Goal: Obtain resource: Download file/media

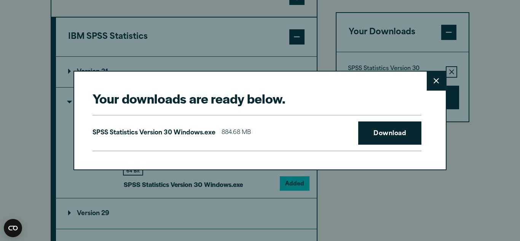
click at [434, 83] on icon at bounding box center [436, 81] width 5 height 6
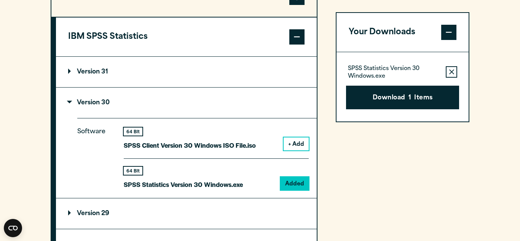
click at [385, 197] on div "Your Downloads SPSS Statistics Version 30 Windows.exe Remove this item from you…" at bounding box center [403, 209] width 134 height 464
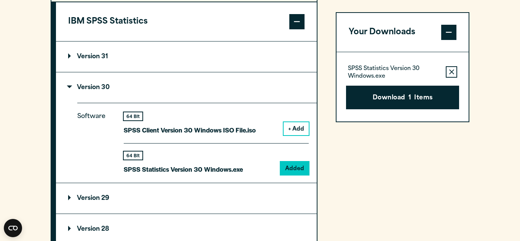
scroll to position [640, 0]
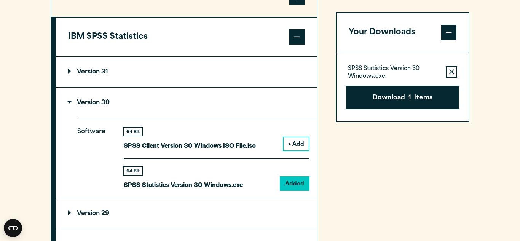
click at [216, 147] on p "SPSS Client Version 30 Windows ISO File.iso" at bounding box center [190, 145] width 132 height 11
click at [363, 173] on div "Your Downloads SPSS Statistics Version 30 Windows.exe Remove this item from you…" at bounding box center [403, 209] width 134 height 464
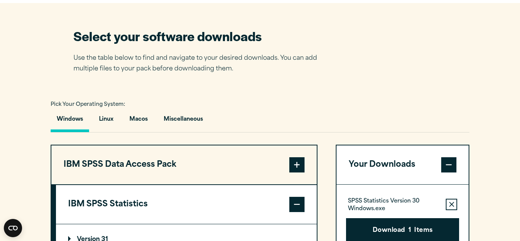
scroll to position [457, 0]
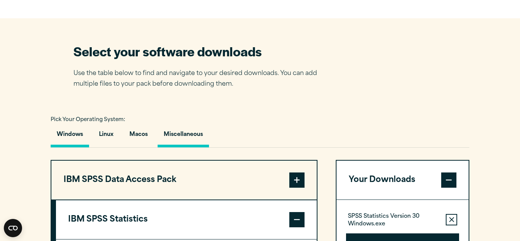
click at [178, 139] on button "Miscellaneous" at bounding box center [183, 137] width 51 height 22
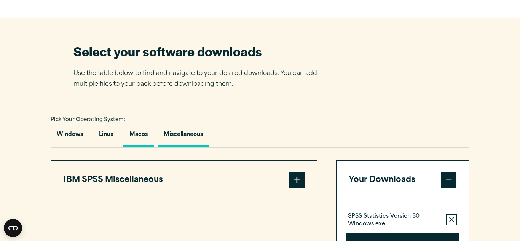
click at [151, 140] on button "Macos" at bounding box center [138, 137] width 30 height 22
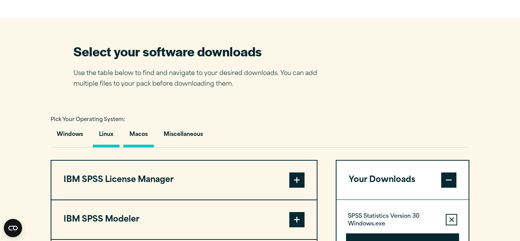
click at [116, 132] on button "Linux" at bounding box center [106, 137] width 27 height 22
click at [109, 135] on button "Linux" at bounding box center [106, 137] width 27 height 22
click at [186, 136] on button "Miscellaneous" at bounding box center [183, 137] width 51 height 22
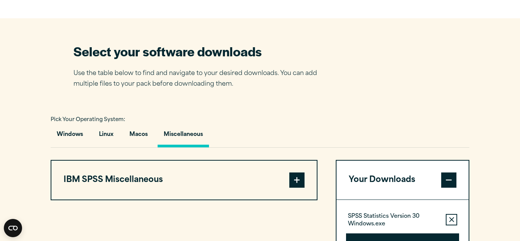
click at [296, 182] on span at bounding box center [296, 180] width 15 height 15
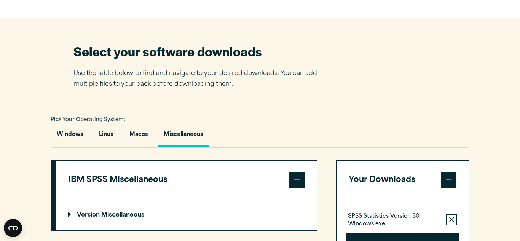
click at [108, 215] on p "Version Miscellaneous" at bounding box center [106, 215] width 76 height 6
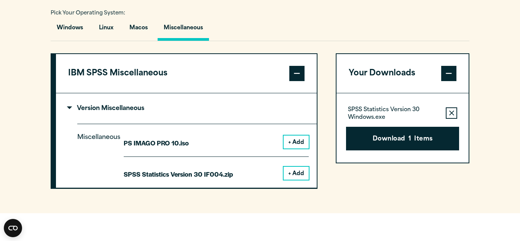
scroll to position [549, 0]
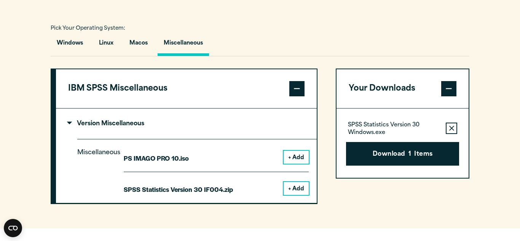
click at [293, 195] on button "+ Add" at bounding box center [296, 188] width 25 height 13
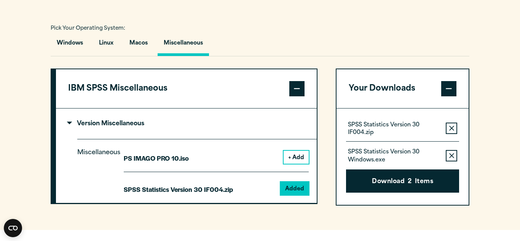
click at [449, 160] on button "Remove this item from your software download list" at bounding box center [451, 155] width 11 height 11
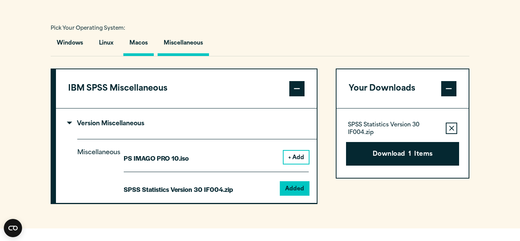
click at [142, 49] on button "Macos" at bounding box center [138, 45] width 30 height 22
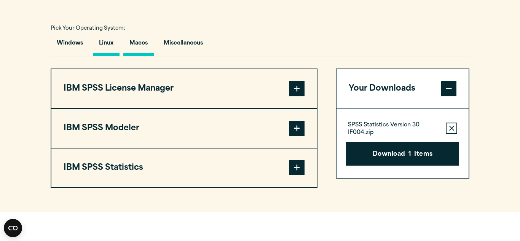
click at [108, 48] on button "Linux" at bounding box center [106, 45] width 27 height 22
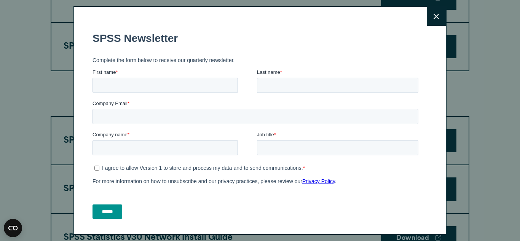
click at [441, 24] on button "Close" at bounding box center [436, 16] width 19 height 19
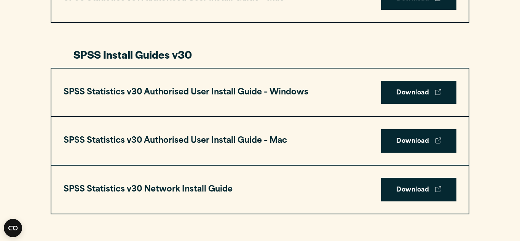
scroll to position [517, 0]
